Goal: Task Accomplishment & Management: Complete application form

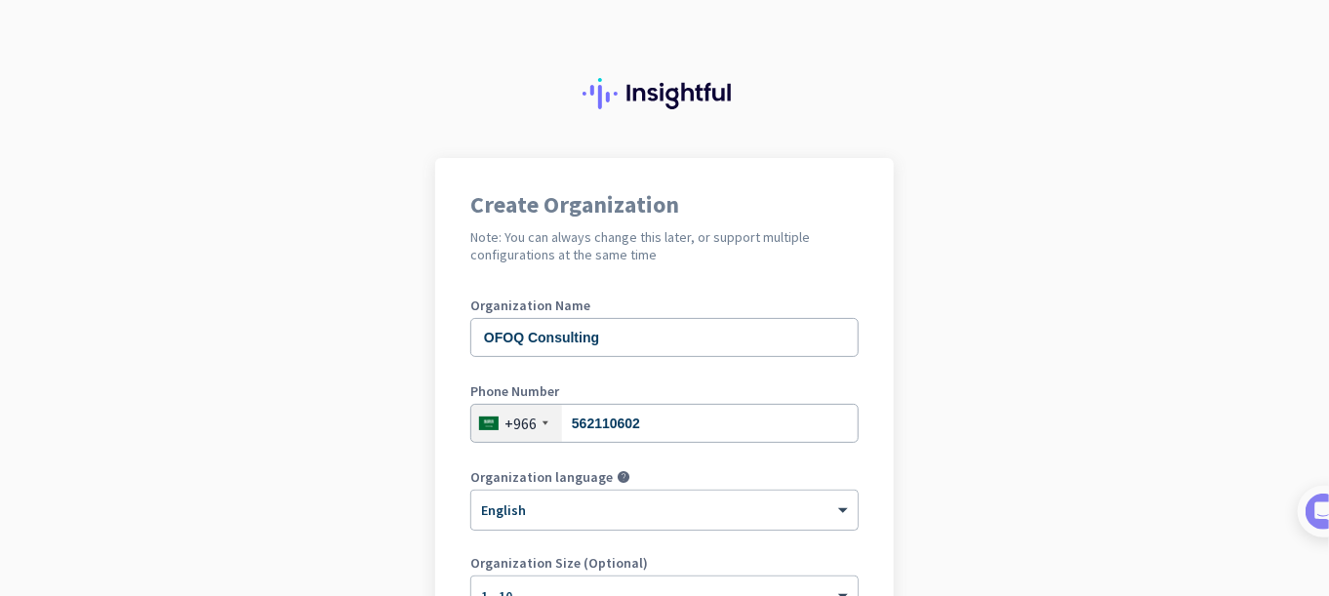
scroll to position [162, 0]
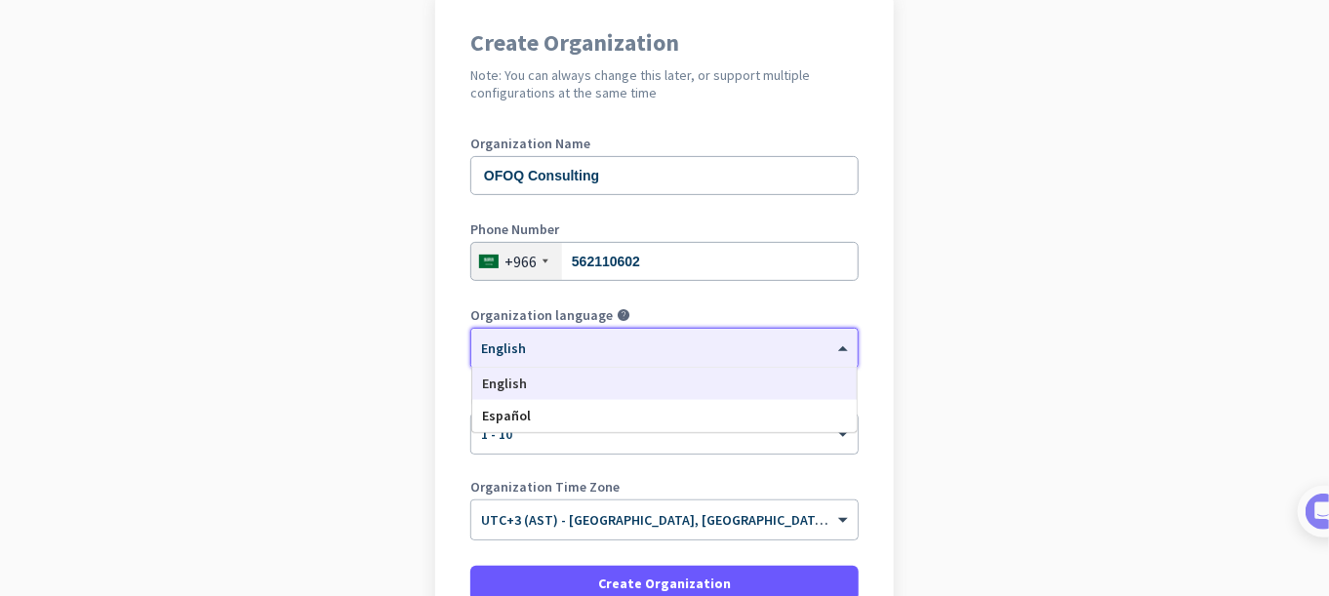
click at [576, 348] on div at bounding box center [664, 342] width 387 height 17
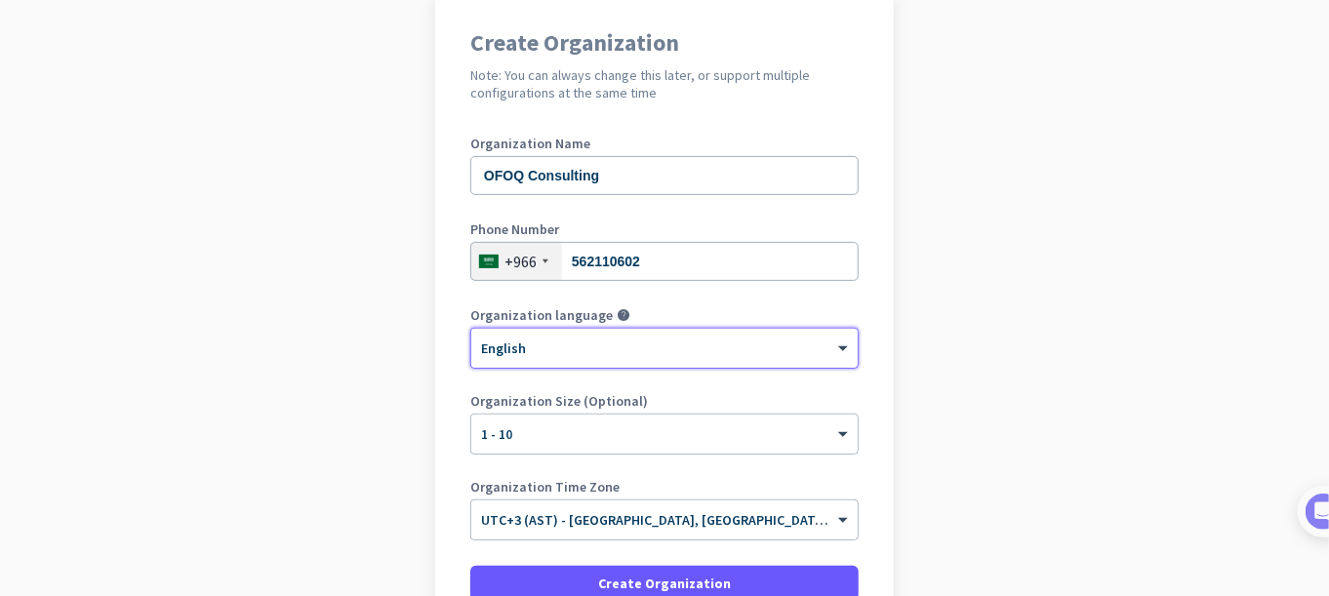
click at [576, 348] on div at bounding box center [664, 342] width 387 height 17
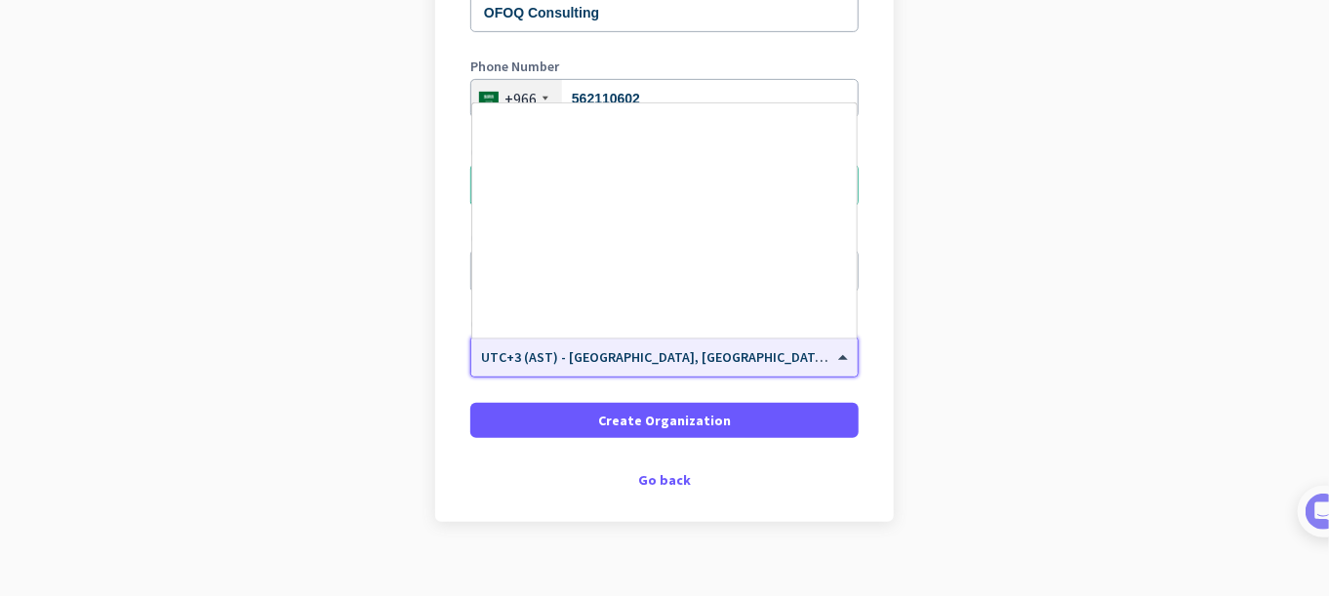
scroll to position [6022, 0]
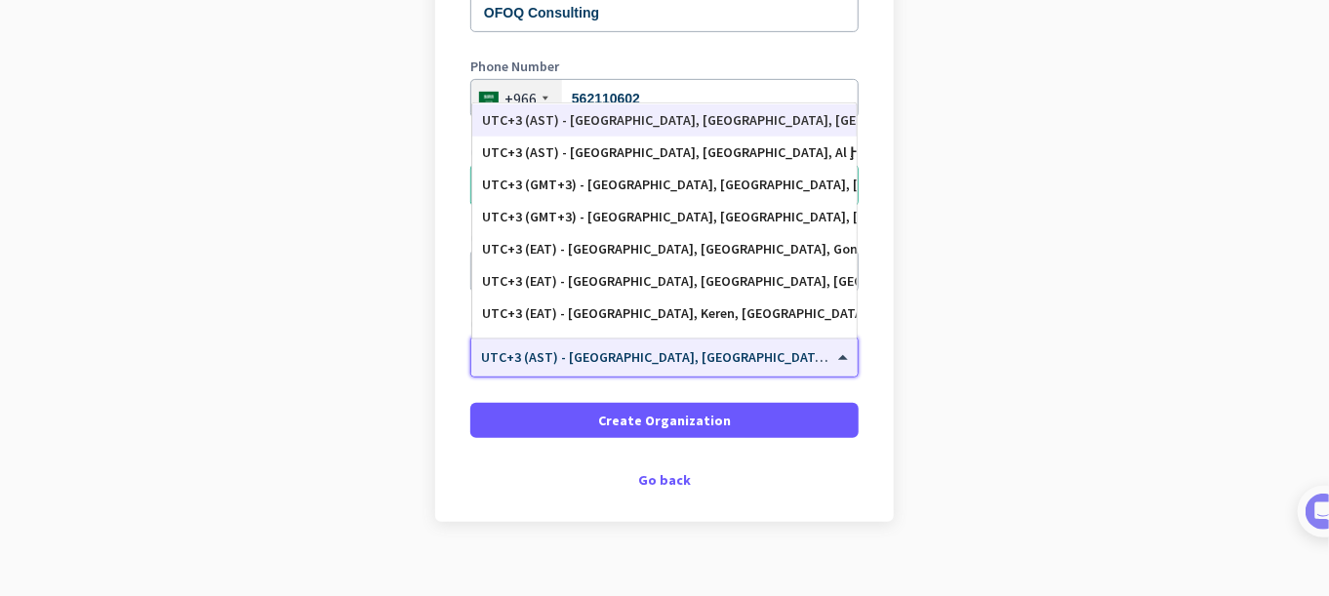
click at [627, 367] on div "× UTC+3 (AST) - [GEOGRAPHIC_DATA], [GEOGRAPHIC_DATA], [GEOGRAPHIC_DATA], [GEOGR…" at bounding box center [664, 357] width 387 height 39
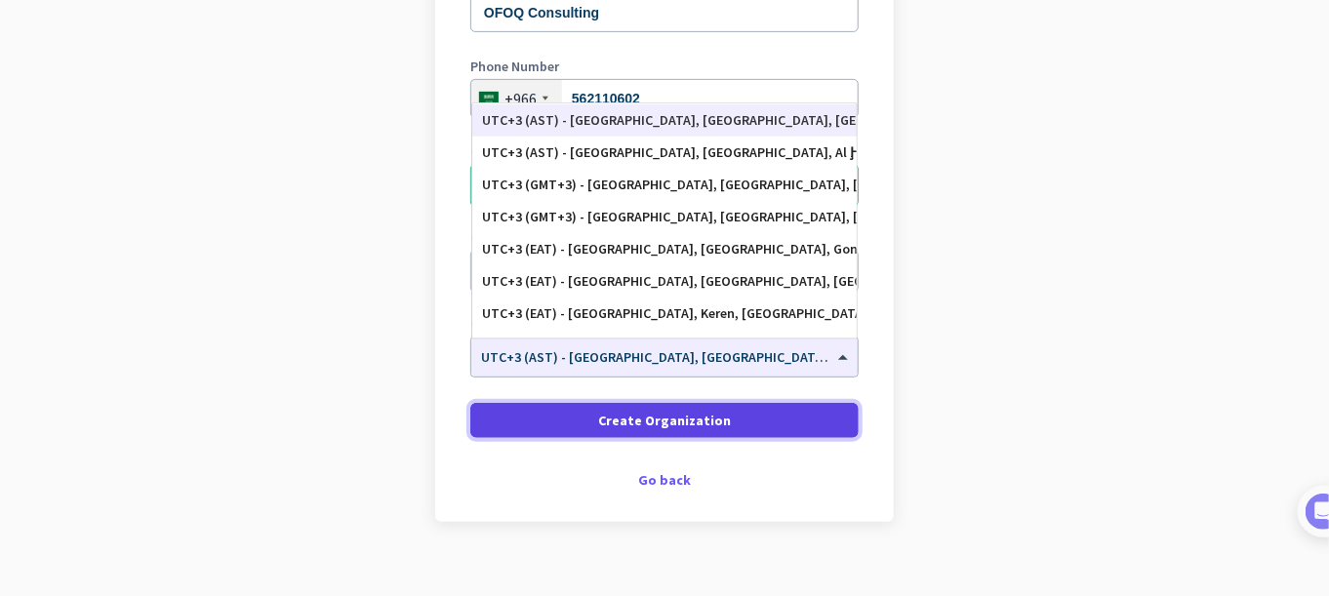
click at [627, 422] on span "Create Organization" at bounding box center [664, 421] width 133 height 20
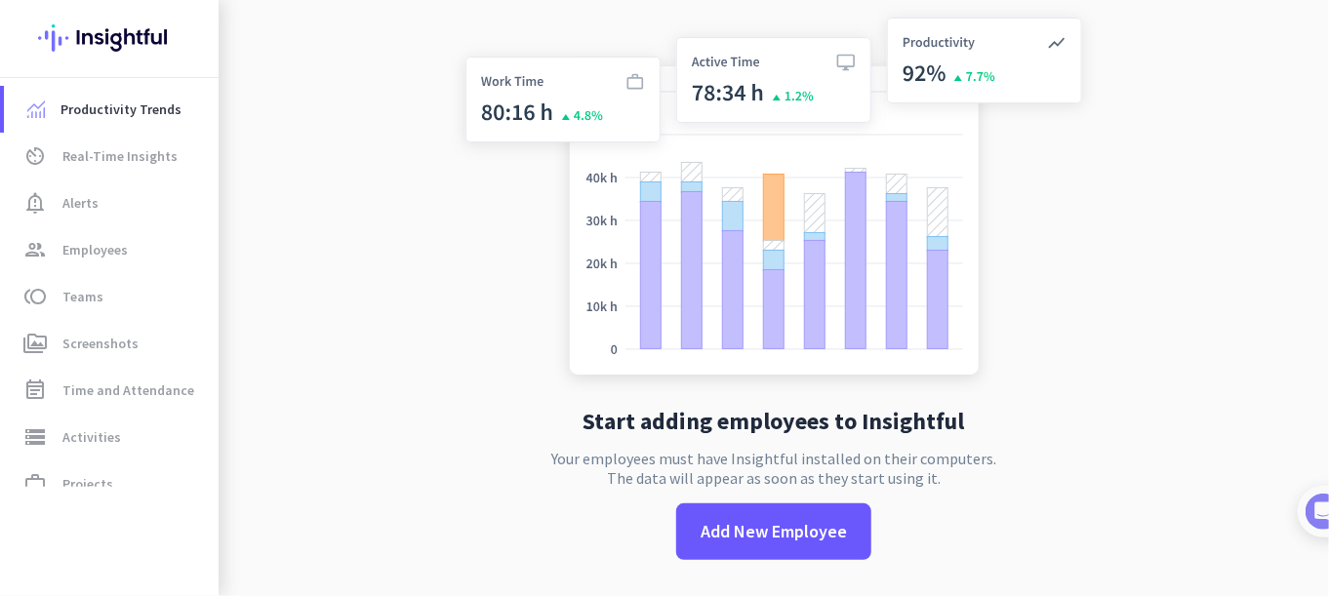
click at [614, 412] on div "Start adding employees to Insightful Your employees must have Insightful instal…" at bounding box center [774, 298] width 646 height 596
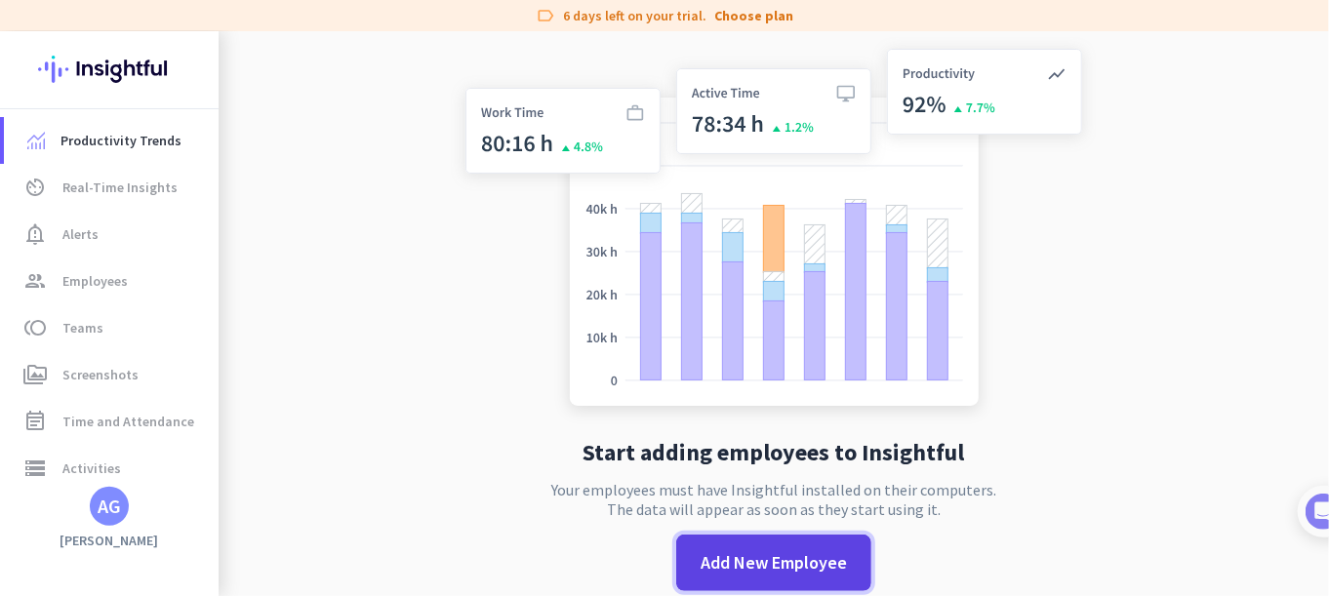
click at [711, 566] on span "Add New Employee" at bounding box center [774, 562] width 146 height 25
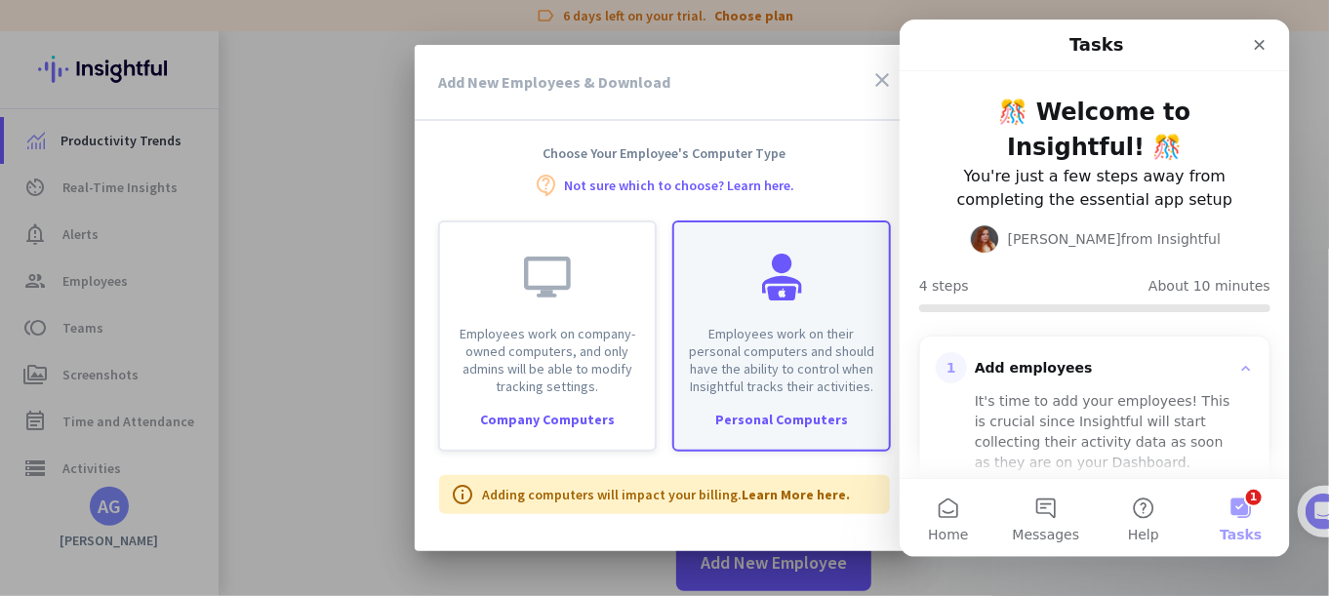
click at [818, 351] on p "Employees work on their personal computers and should have the ability to contr…" at bounding box center [781, 360] width 191 height 70
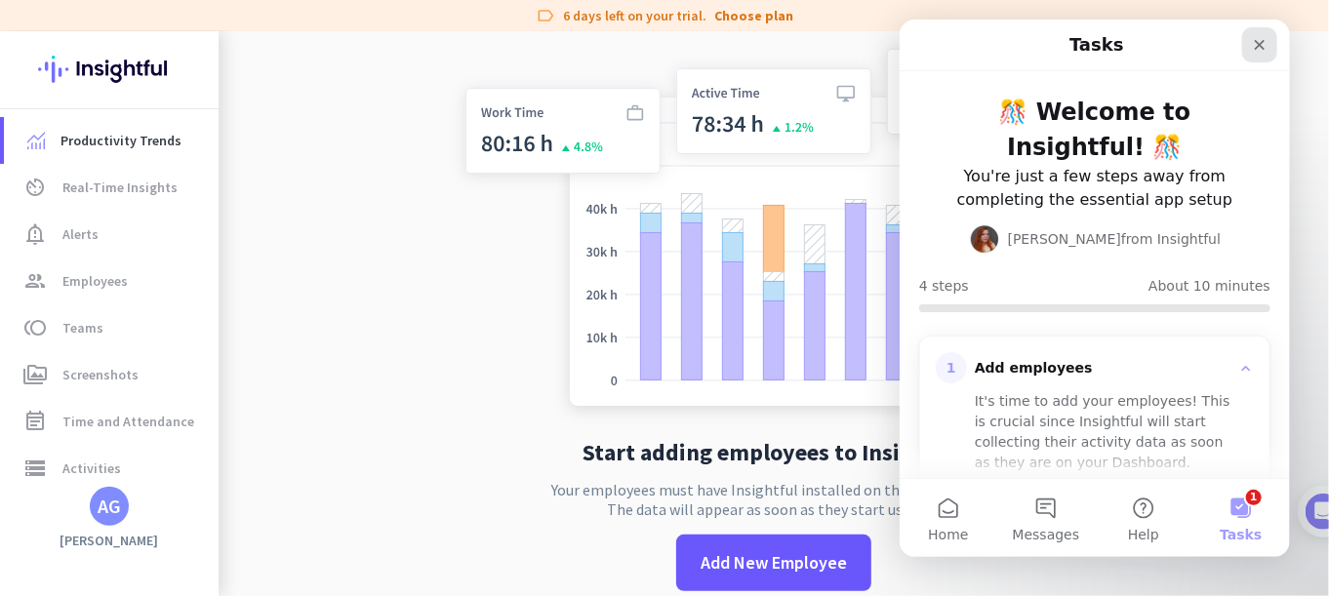
click at [1255, 38] on icon "Close" at bounding box center [1259, 45] width 16 height 16
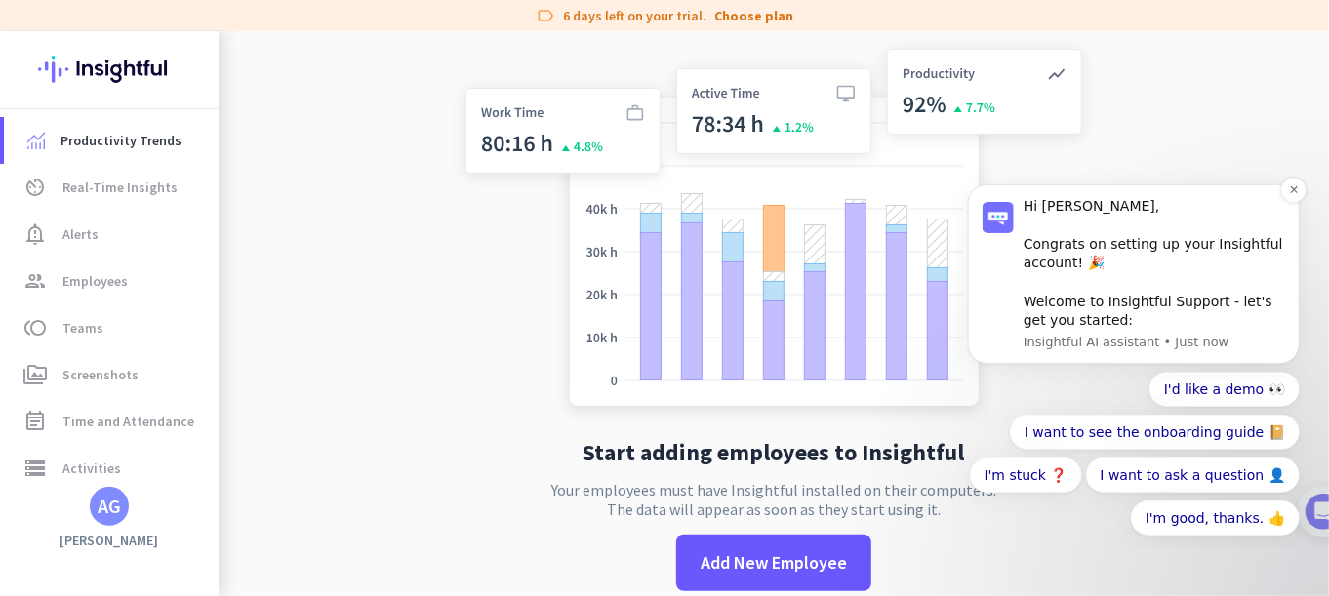
click at [1240, 248] on div "Hi [PERSON_NAME], Congrats on setting up your Insightful account! 🎉 Welcome to …" at bounding box center [1154, 263] width 262 height 134
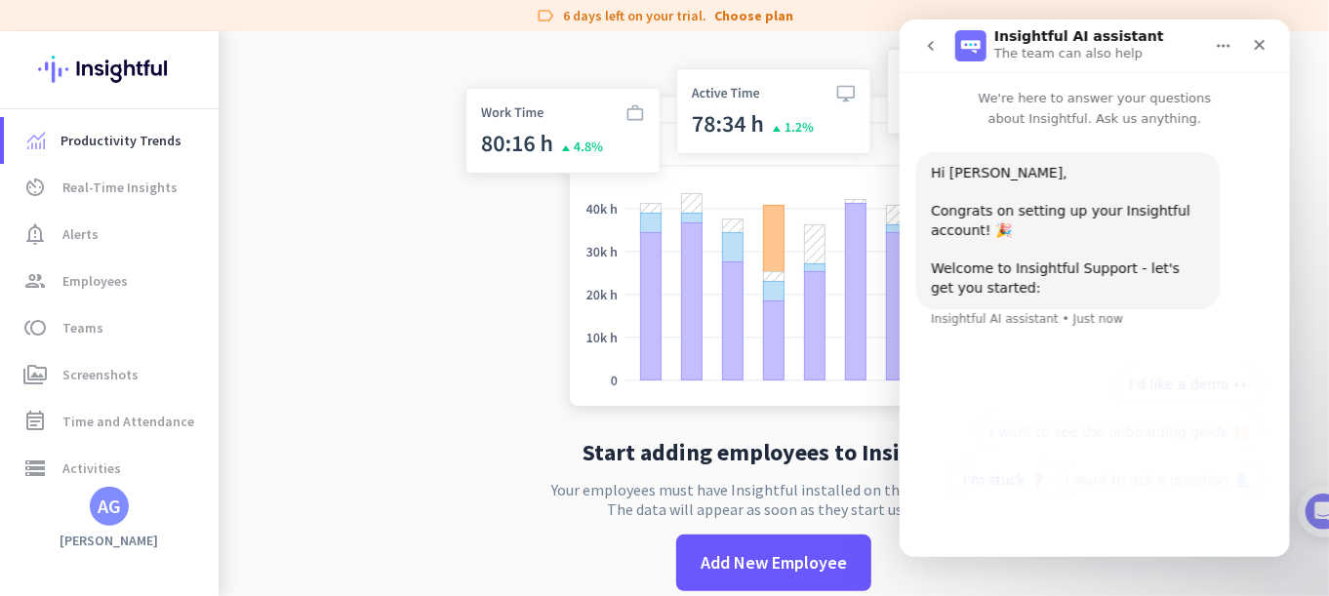
scroll to position [20, 0]
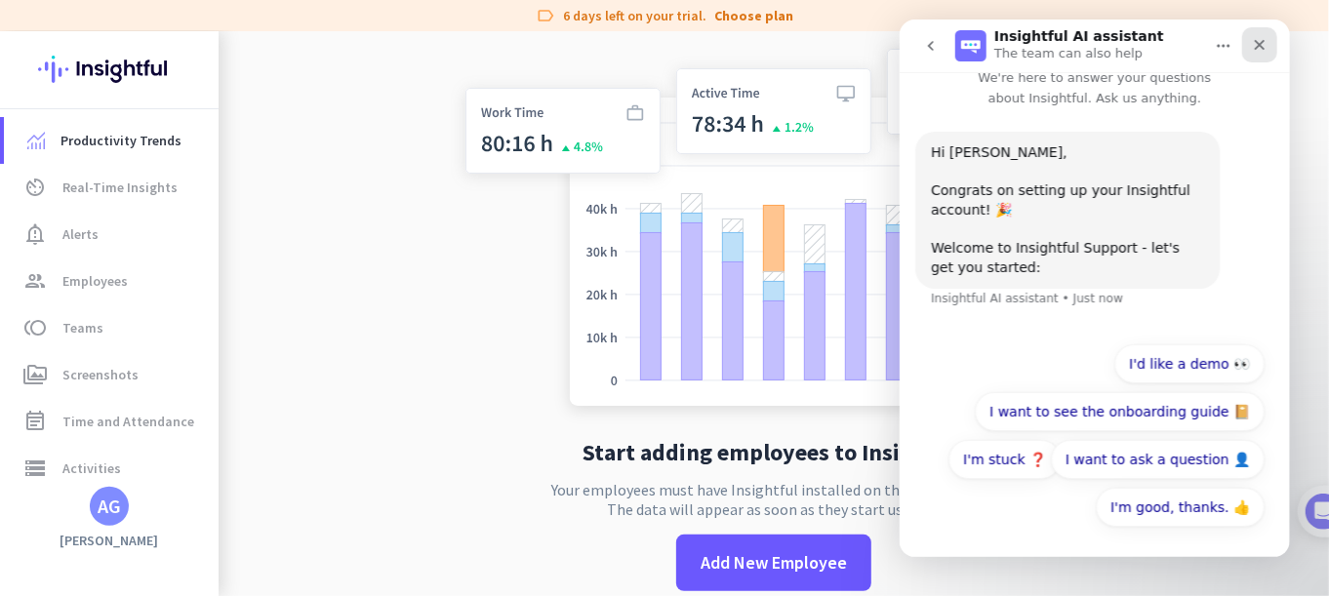
click at [1266, 47] on icon "Close" at bounding box center [1259, 45] width 16 height 16
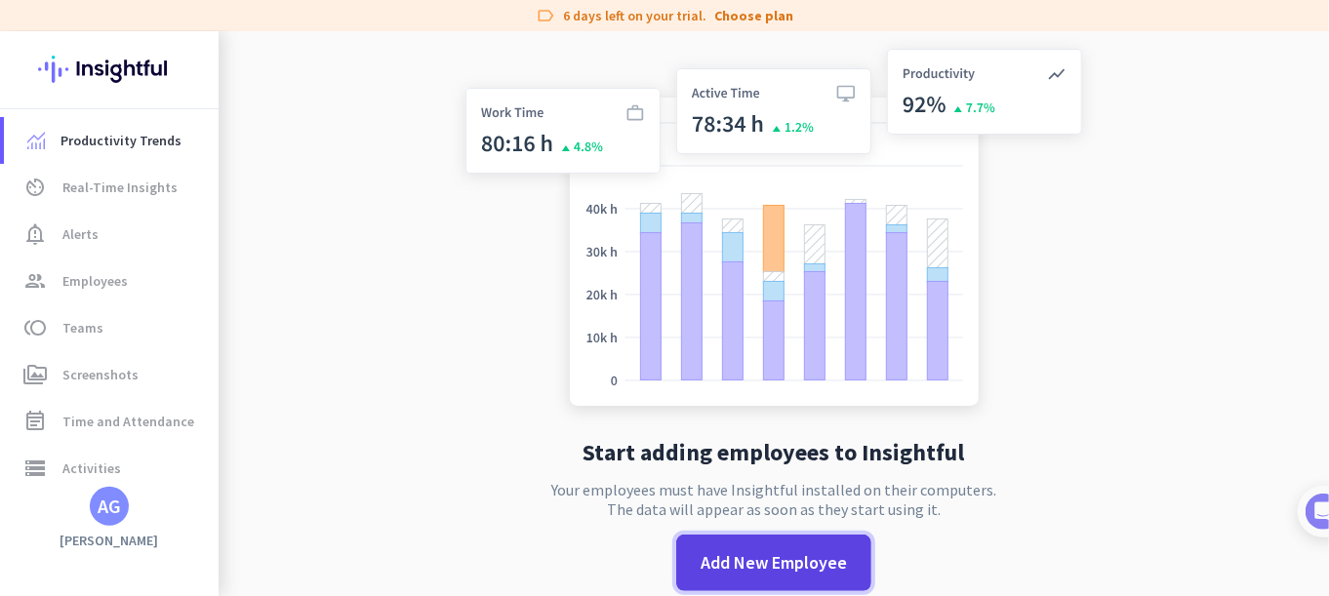
click at [773, 563] on span "Add New Employee" at bounding box center [774, 562] width 146 height 25
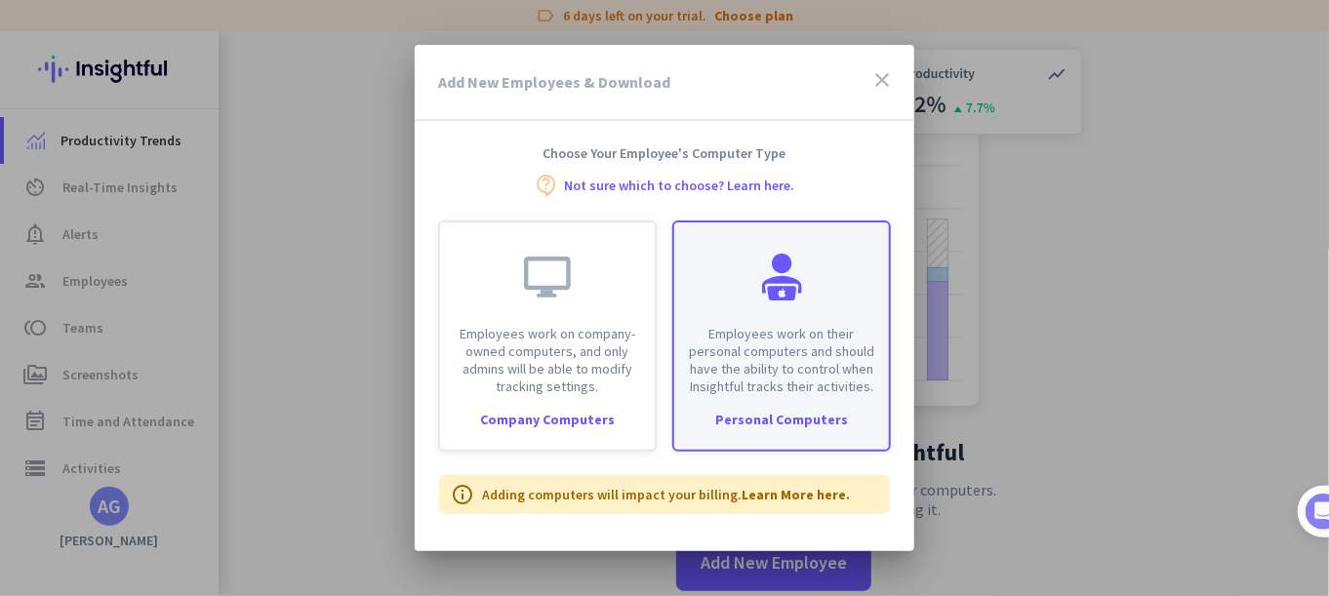
click at [814, 290] on div "Employees work on their personal computers and should have the ability to contr…" at bounding box center [781, 309] width 215 height 173
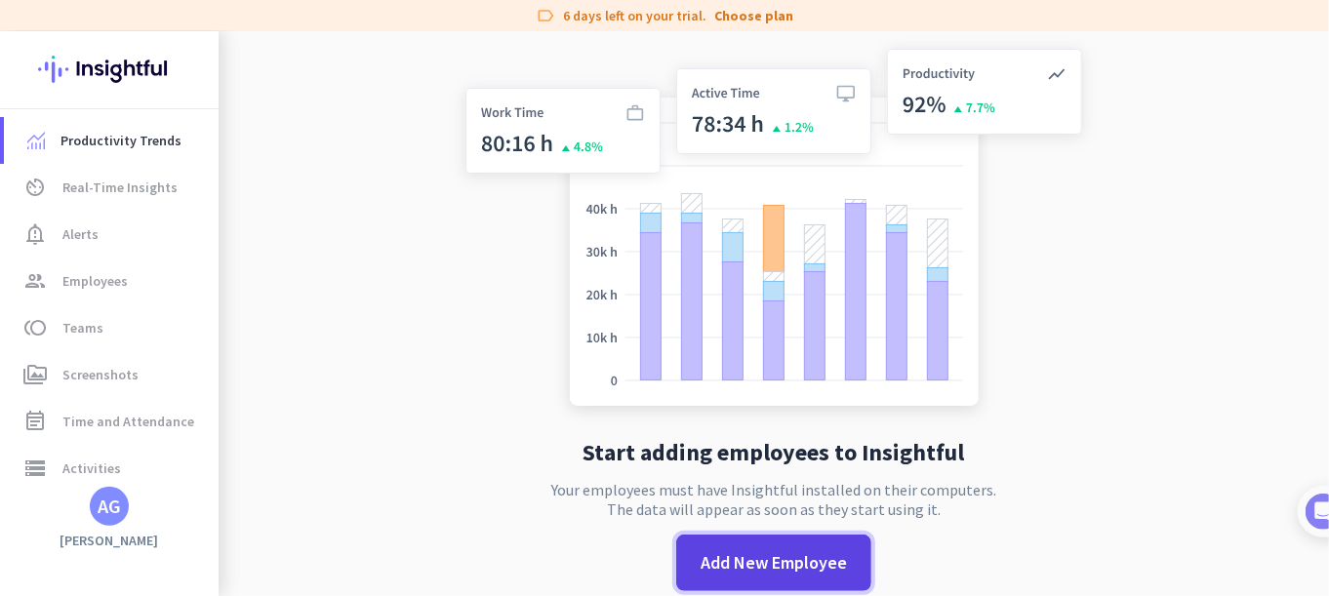
click at [806, 535] on span at bounding box center [773, 563] width 195 height 57
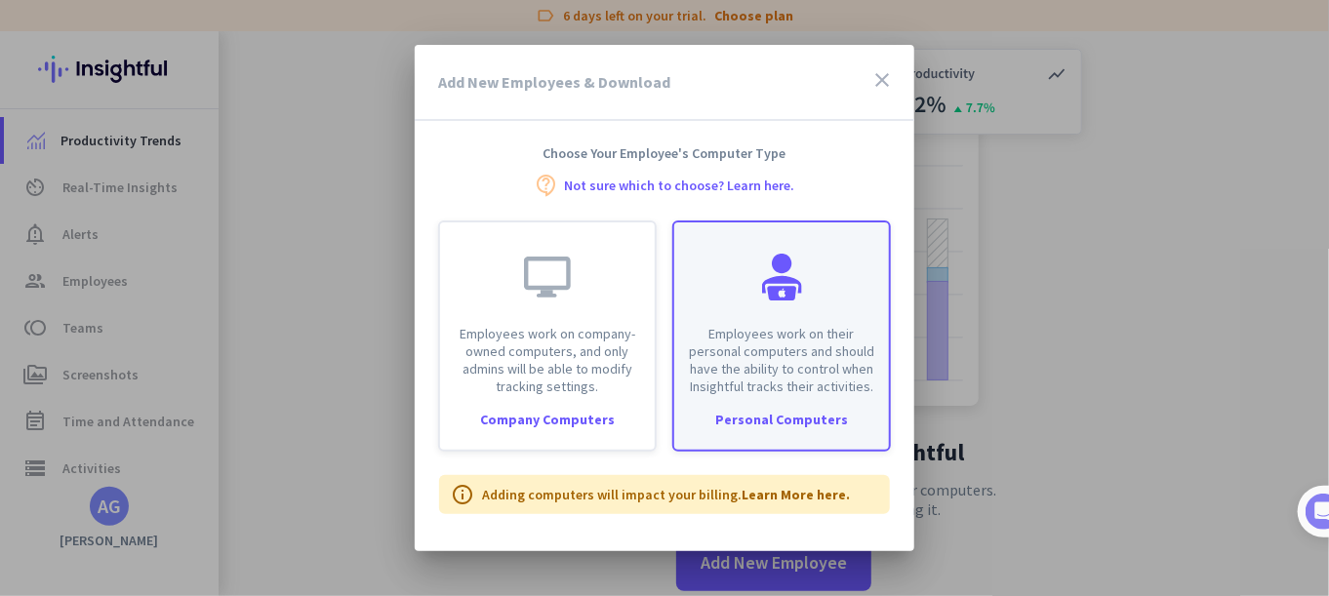
click at [799, 379] on p "Employees work on their personal computers and should have the ability to contr…" at bounding box center [781, 360] width 191 height 70
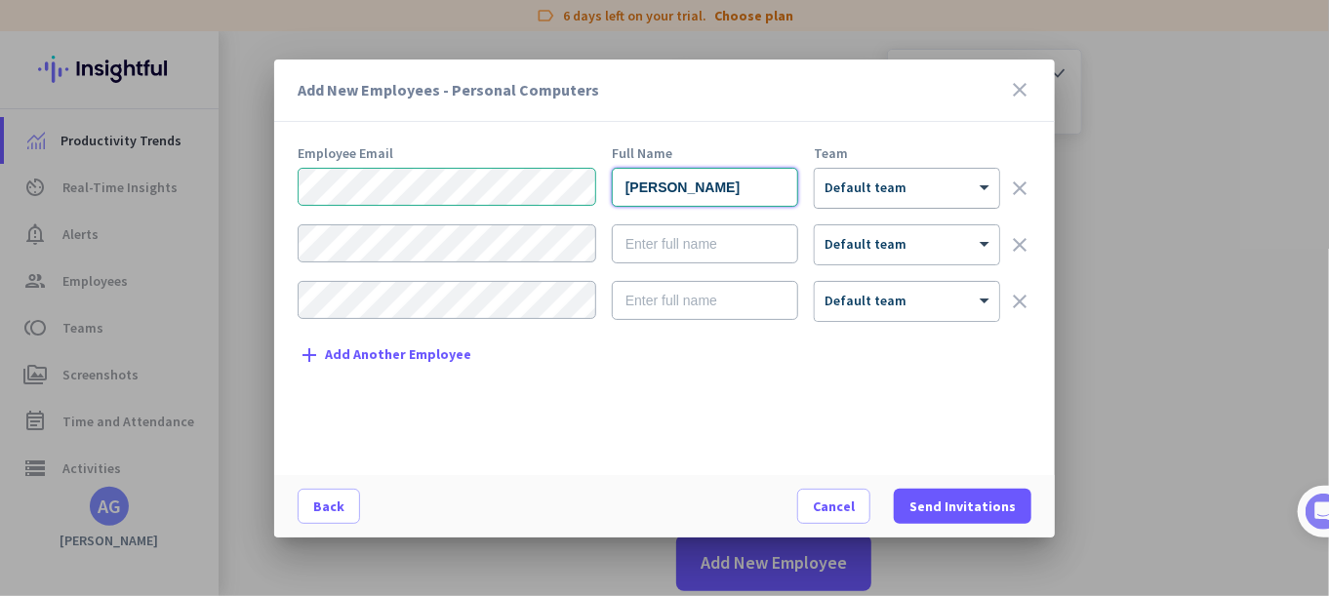
type input "[PERSON_NAME]"
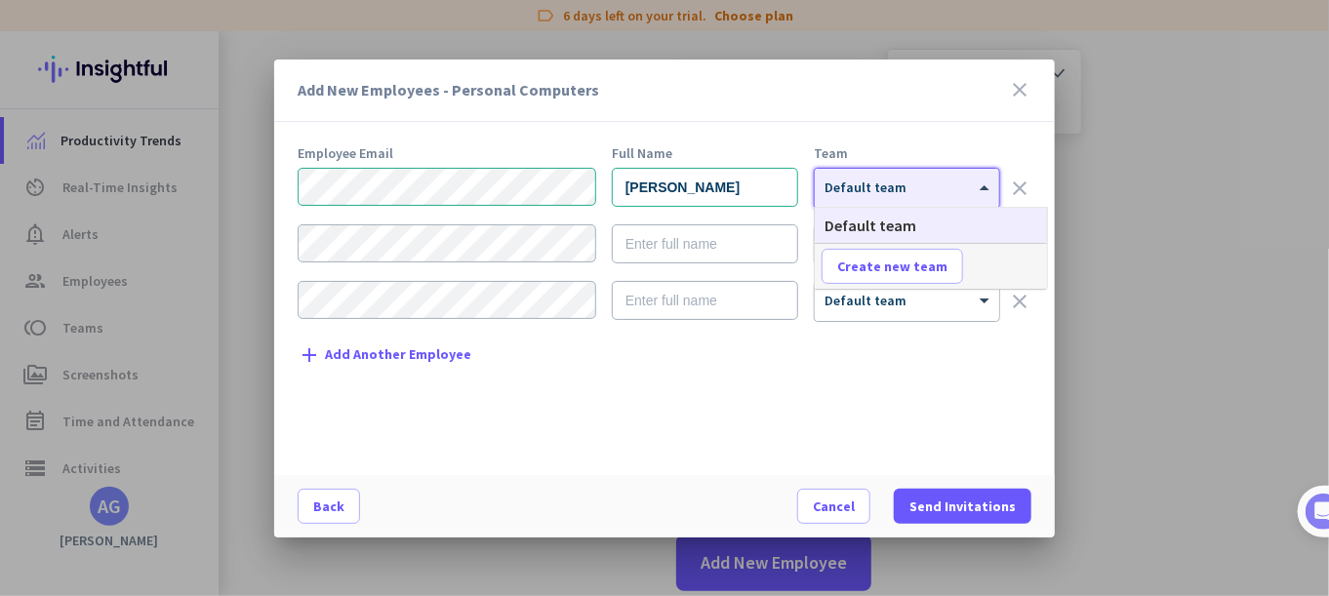
click at [854, 186] on div at bounding box center [907, 182] width 184 height 17
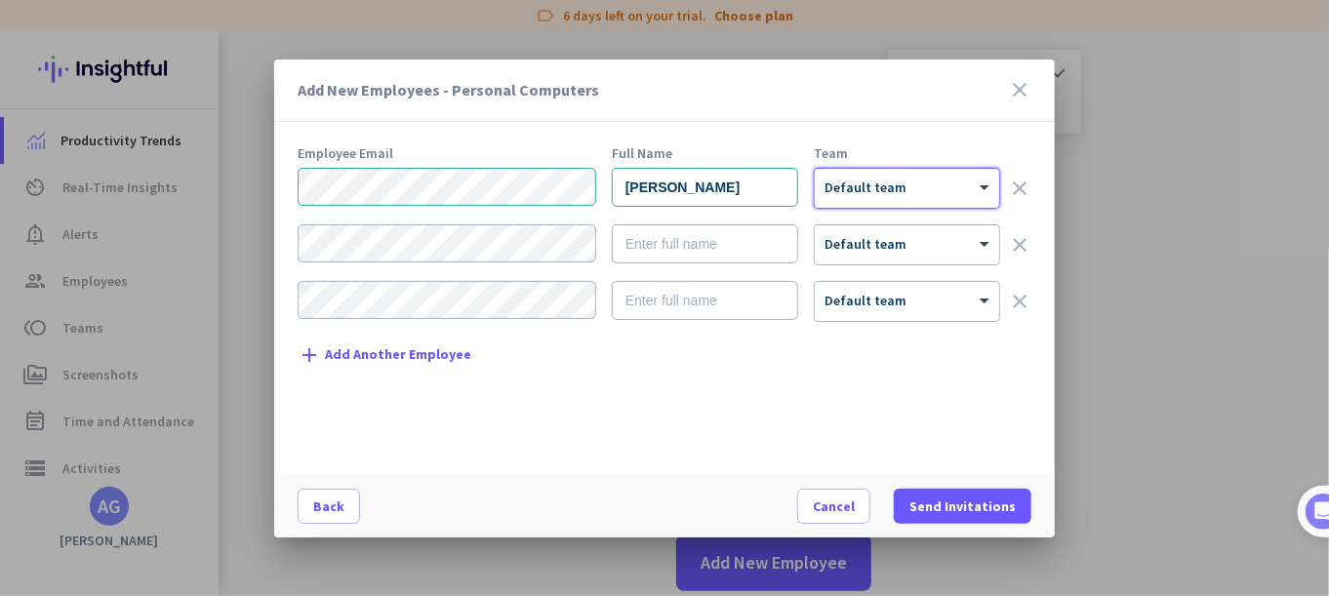
click at [890, 190] on div at bounding box center [907, 182] width 184 height 17
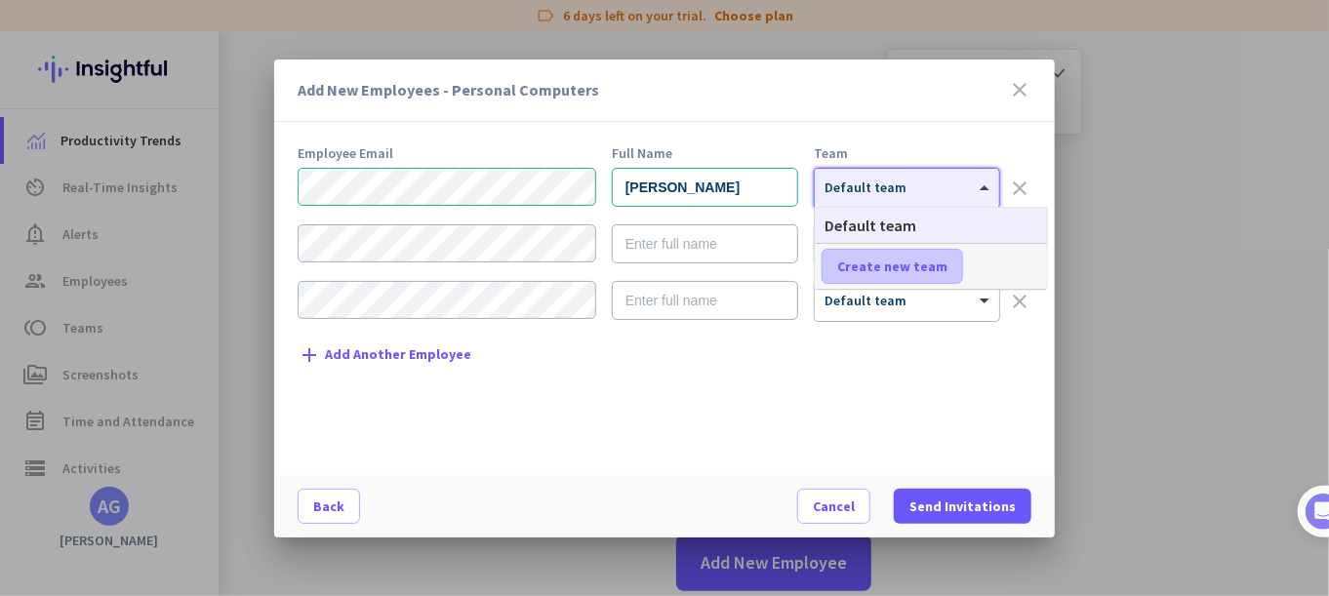
click at [892, 271] on span "Create new team" at bounding box center [892, 267] width 110 height 20
click at [894, 268] on input "text" at bounding box center [894, 266] width 144 height 35
type input "test team"
click at [989, 265] on span at bounding box center [1009, 266] width 61 height 47
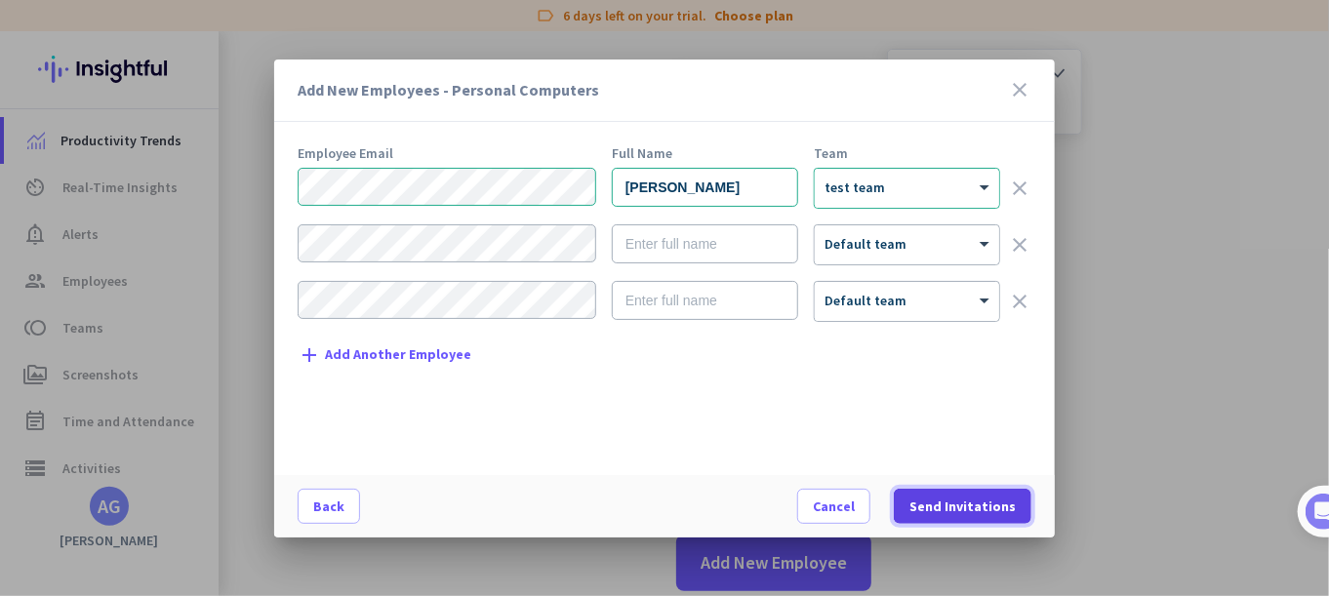
click at [932, 507] on span "Send Invitations" at bounding box center [963, 507] width 106 height 20
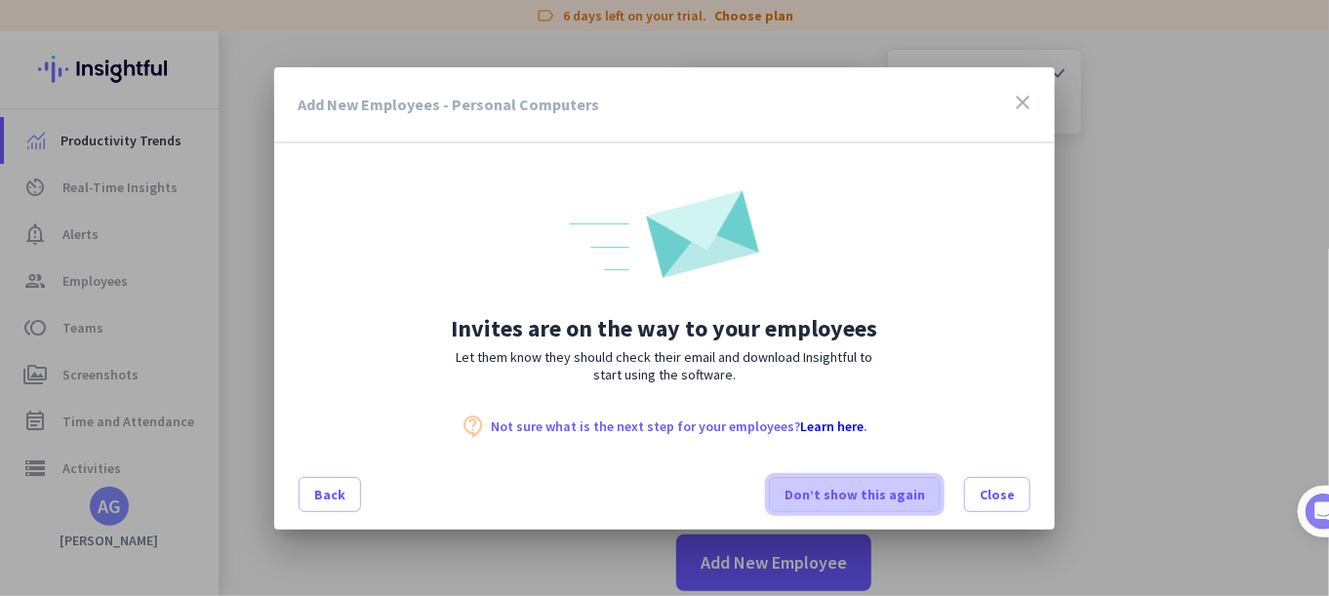
click at [875, 503] on span "Don’t show this again" at bounding box center [855, 495] width 141 height 20
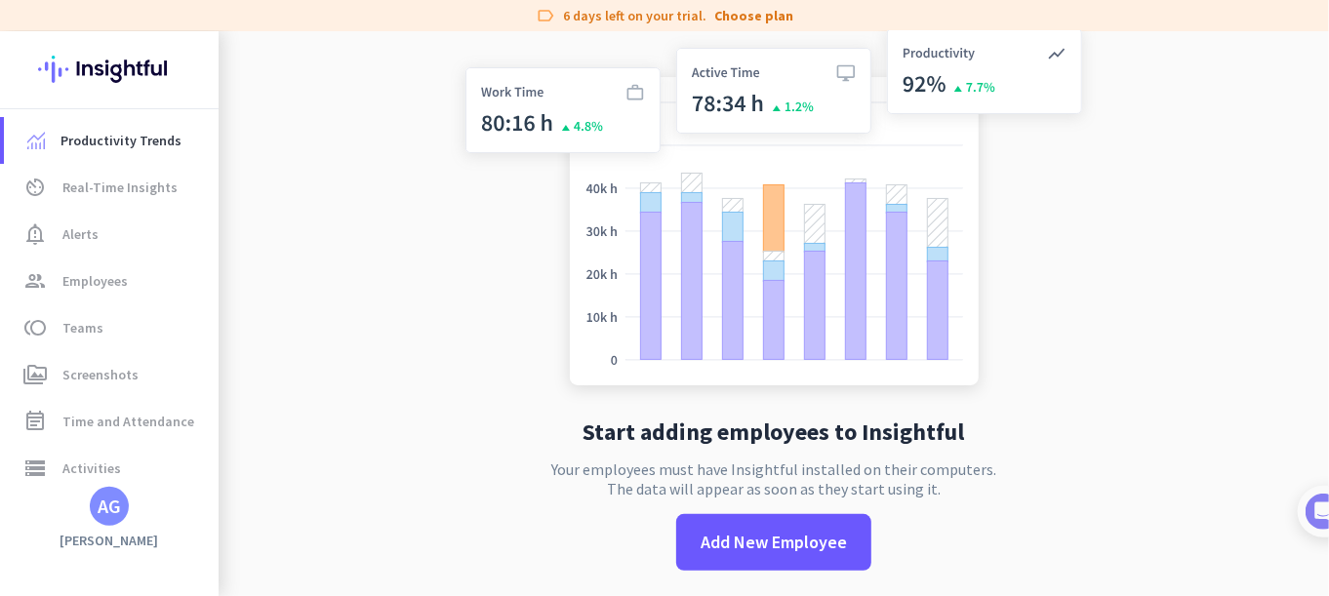
scroll to position [30, 0]
